Goal: Transaction & Acquisition: Purchase product/service

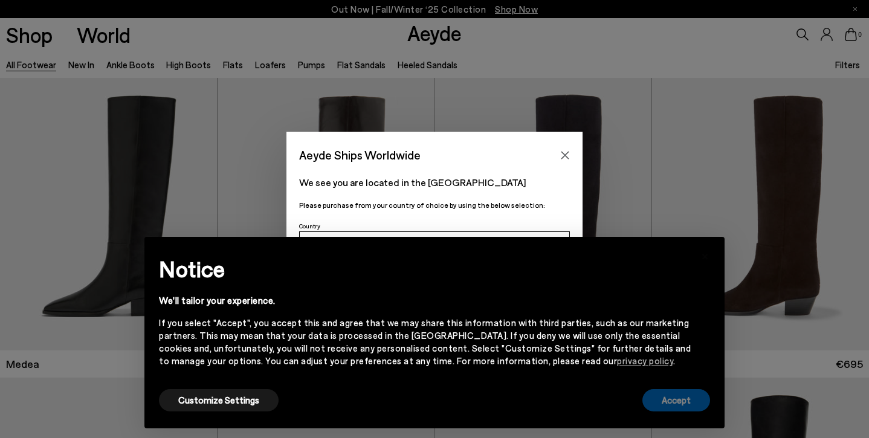
click at [662, 393] on button "Accept" at bounding box center [676, 400] width 68 height 22
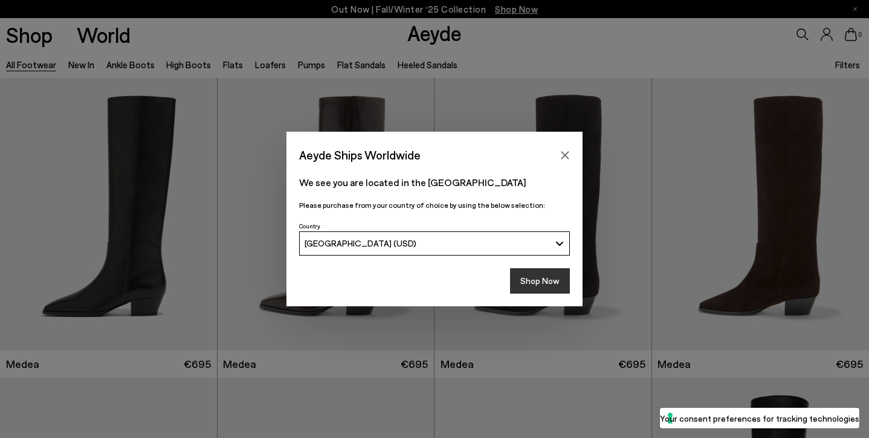
click at [549, 275] on button "Shop Now" at bounding box center [540, 280] width 60 height 25
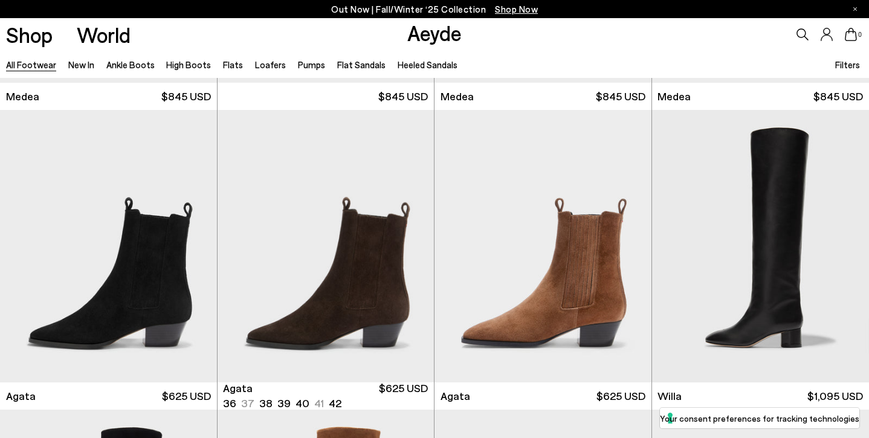
scroll to position [285, 0]
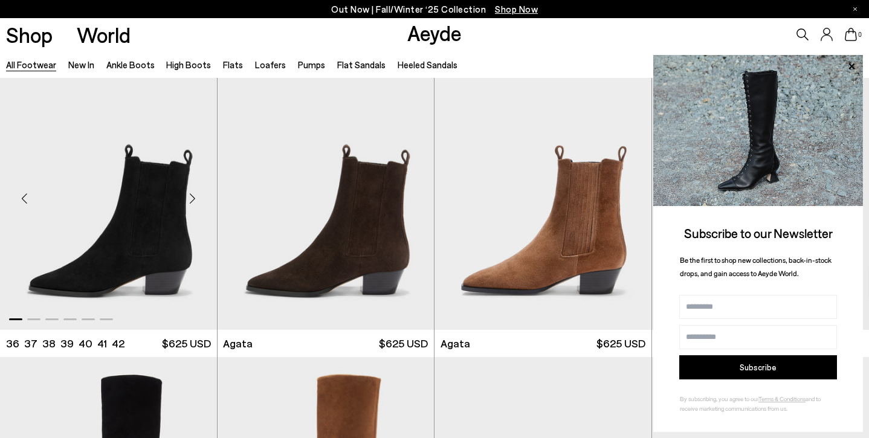
scroll to position [321, 0]
click at [147, 204] on img "1 / 6" at bounding box center [108, 193] width 217 height 272
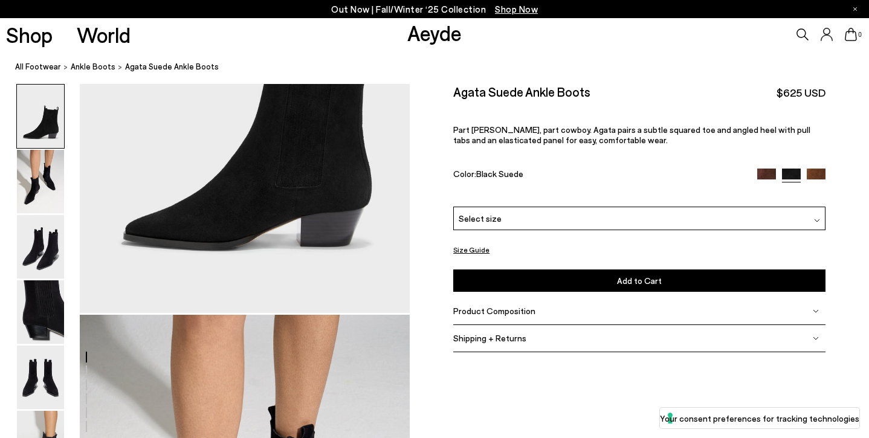
scroll to position [214, 0]
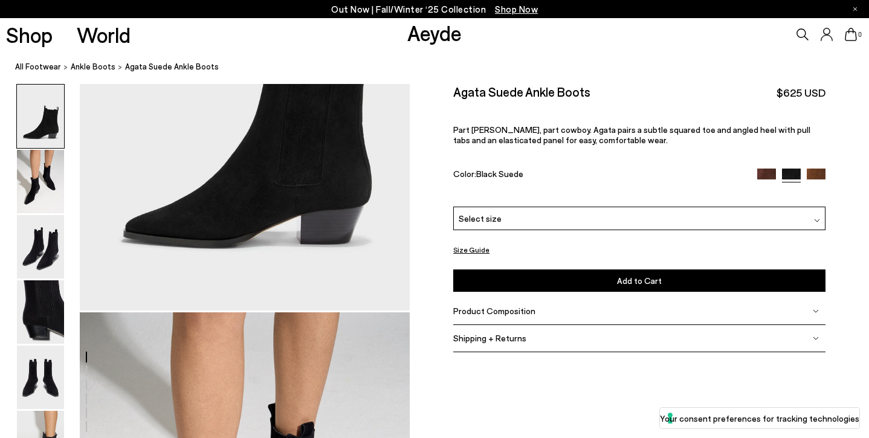
click at [491, 216] on span "Select size" at bounding box center [480, 218] width 43 height 13
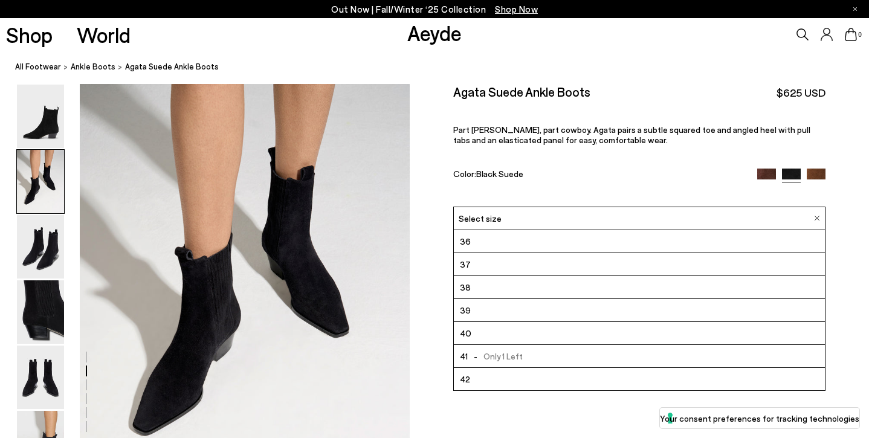
scroll to position [471, 0]
click at [47, 250] on img at bounding box center [40, 246] width 47 height 63
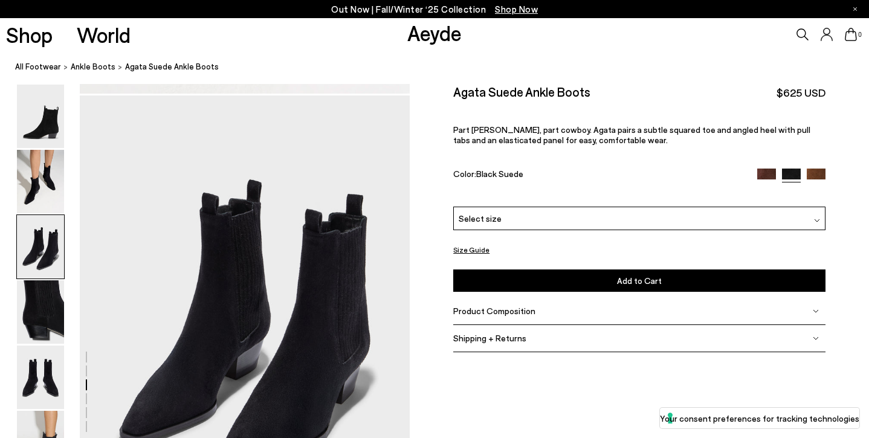
scroll to position [885, 0]
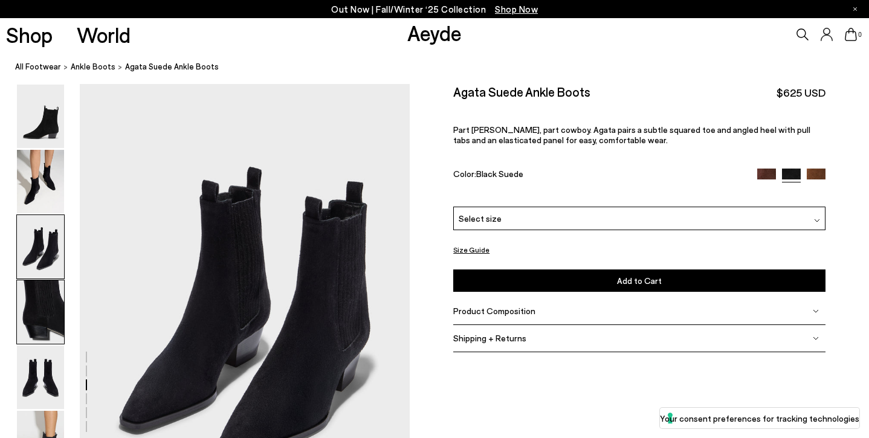
click at [40, 309] on img at bounding box center [40, 311] width 47 height 63
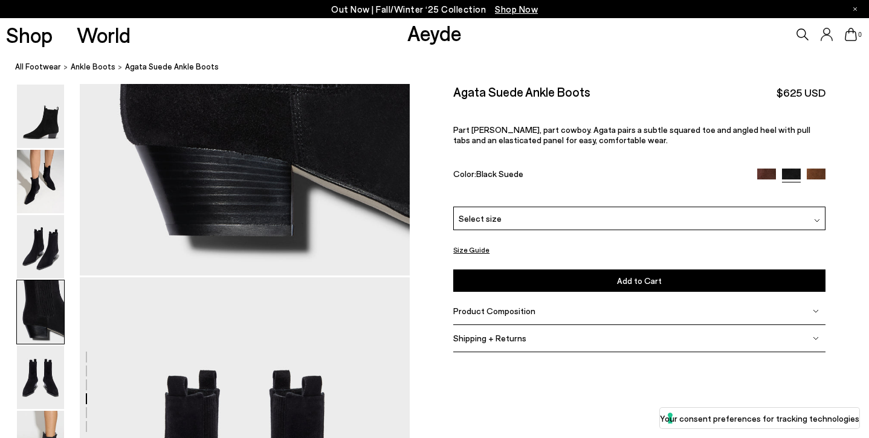
scroll to position [1576, 0]
click at [521, 315] on span "Product Composition" at bounding box center [494, 311] width 82 height 10
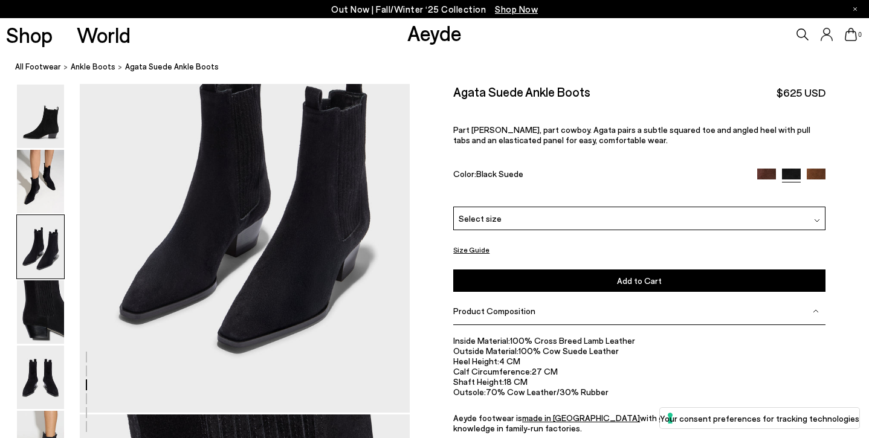
scroll to position [991, 0]
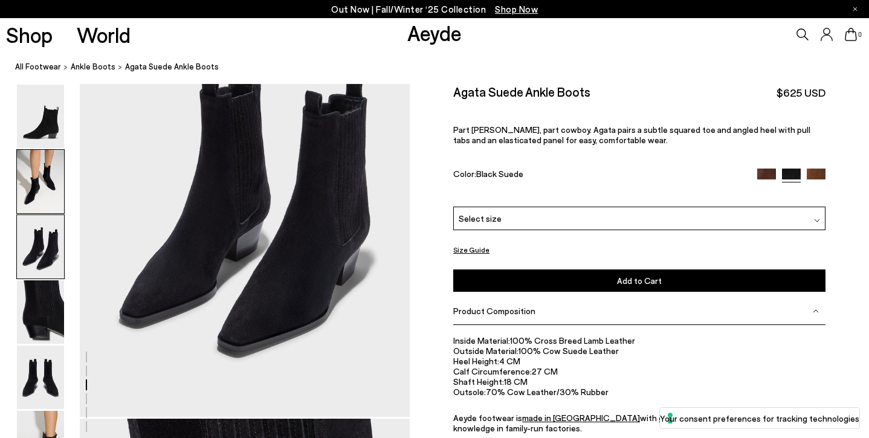
click at [41, 174] on img at bounding box center [40, 181] width 47 height 63
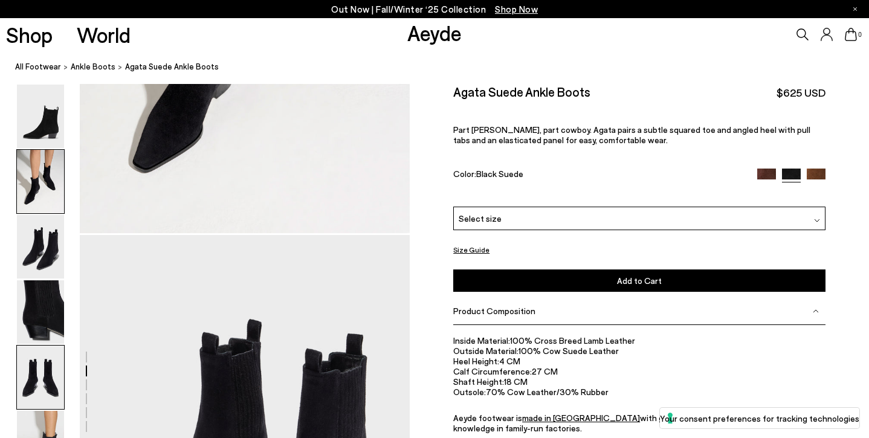
scroll to position [755, 0]
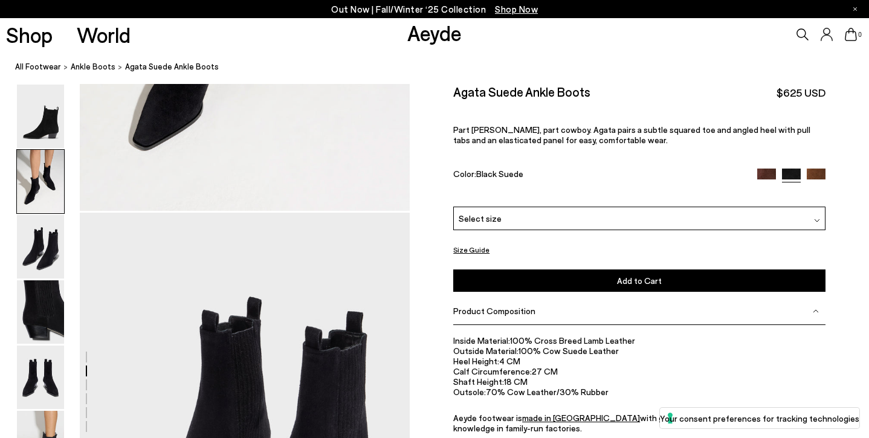
click at [500, 227] on div "Select size" at bounding box center [639, 219] width 372 height 24
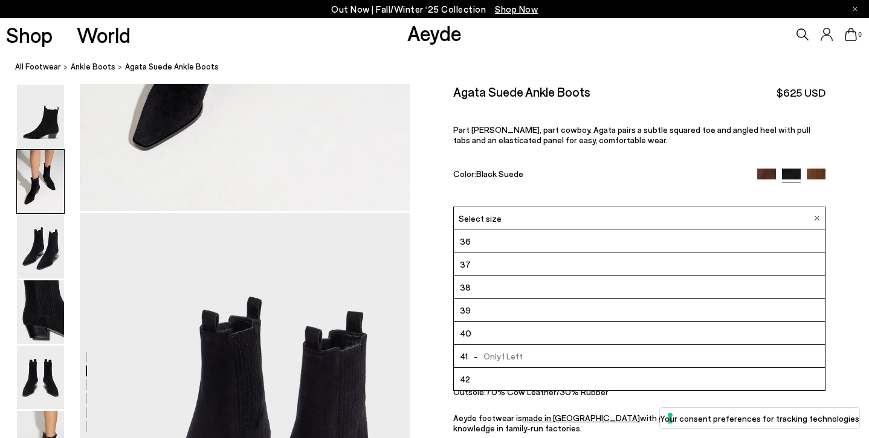
click at [481, 378] on li "42" at bounding box center [639, 379] width 371 height 23
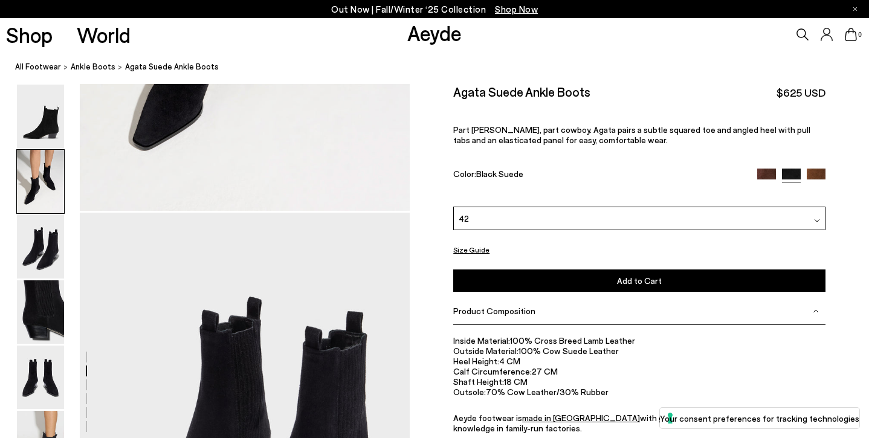
click at [530, 282] on button "Add to Cart Select a Size First" at bounding box center [639, 280] width 372 height 22
click at [536, 225] on div "Select size" at bounding box center [639, 219] width 372 height 24
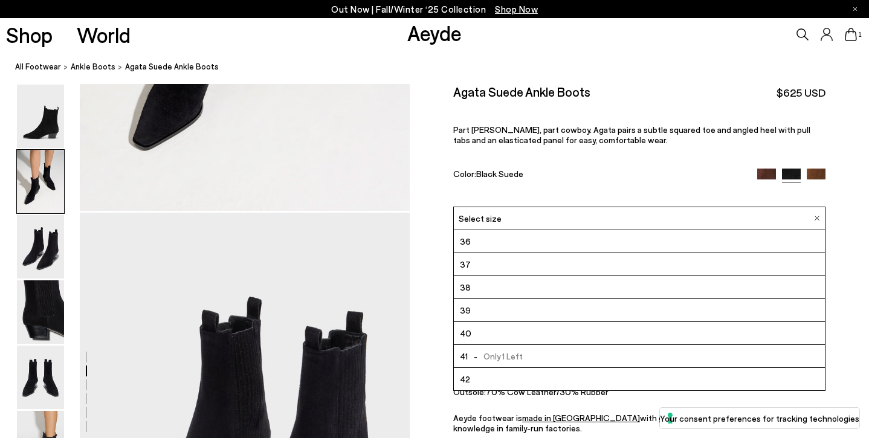
click at [475, 362] on span "- Only 1 Left" at bounding box center [495, 356] width 55 height 15
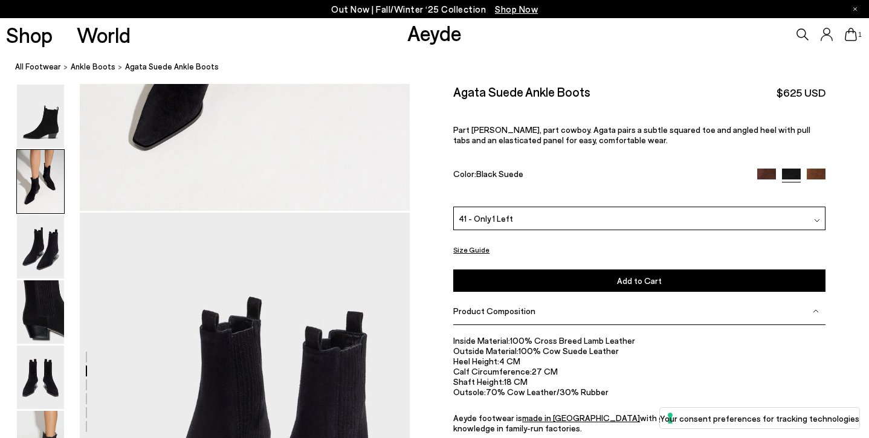
click at [526, 282] on button "Add to Cart Select a Size First" at bounding box center [639, 280] width 372 height 22
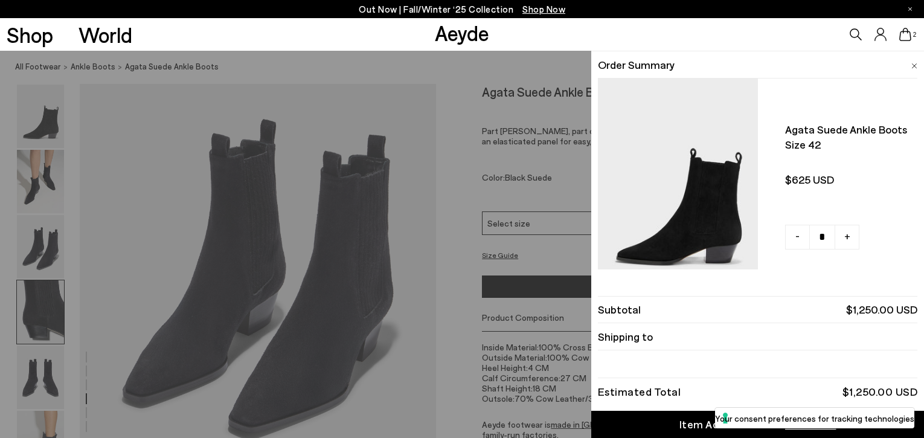
scroll to position [701, 0]
